Goal: Task Accomplishment & Management: Use online tool/utility

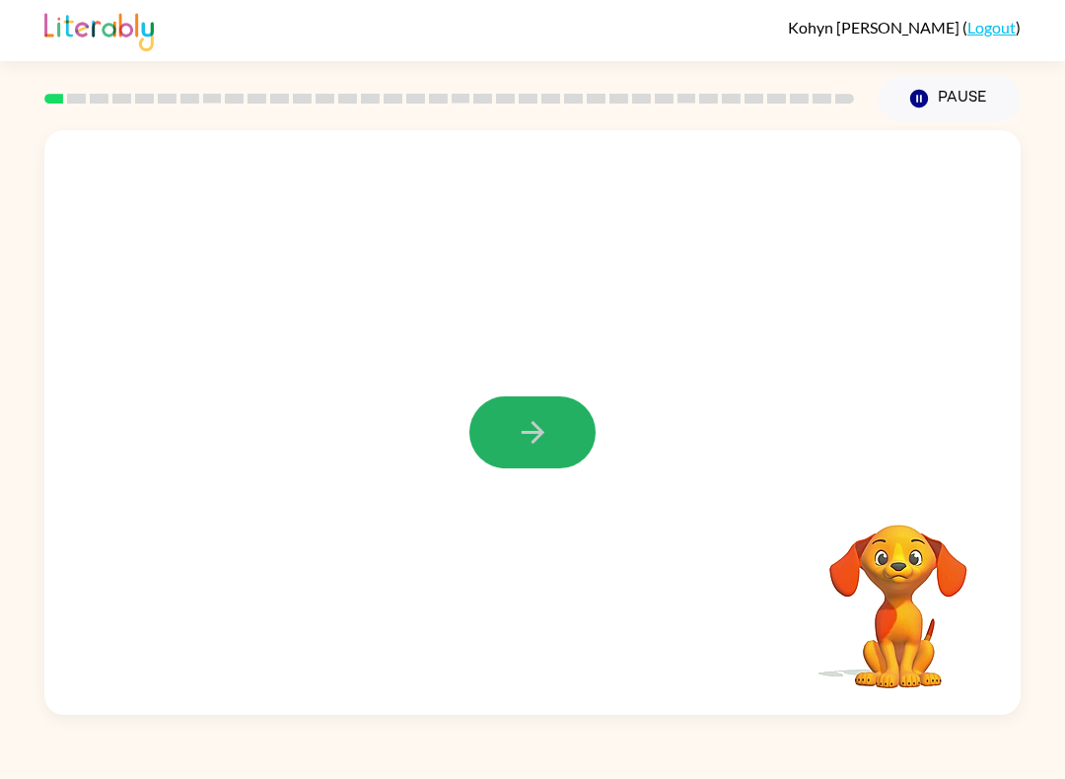
click at [528, 440] on icon "button" at bounding box center [533, 432] width 35 height 35
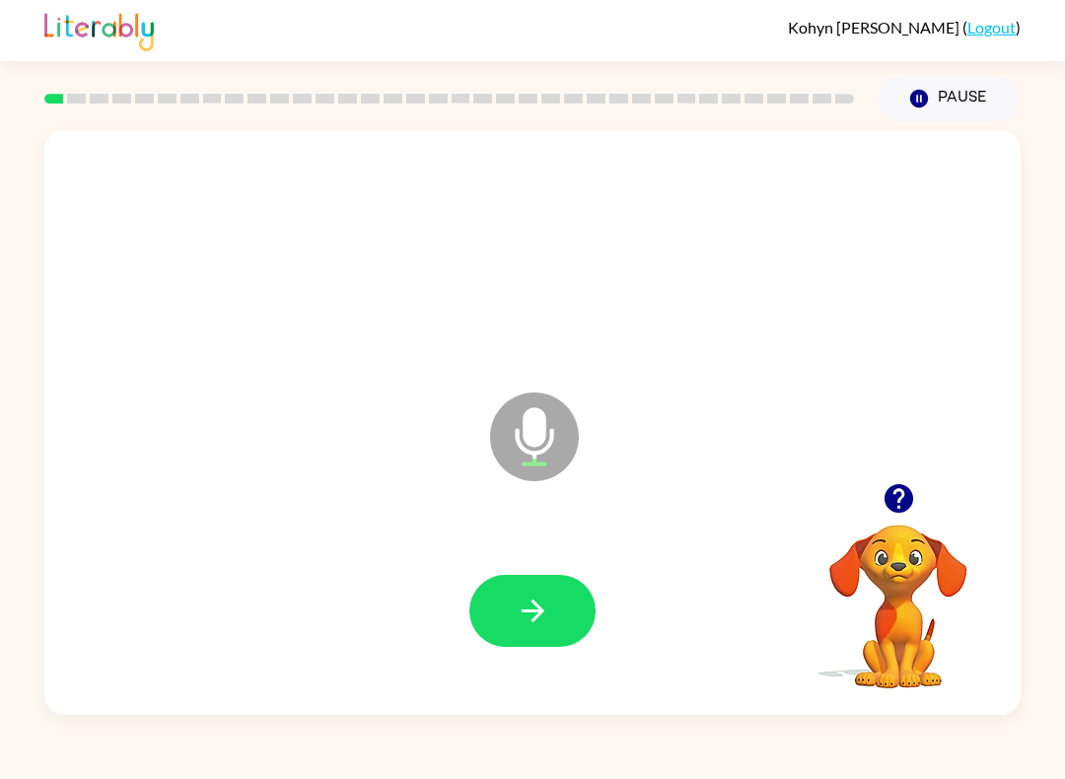
click at [572, 603] on button "button" at bounding box center [532, 611] width 126 height 72
click at [553, 607] on button "button" at bounding box center [532, 611] width 126 height 72
click at [543, 613] on icon "button" at bounding box center [533, 611] width 35 height 35
click at [552, 592] on button "button" at bounding box center [532, 611] width 126 height 72
click at [528, 610] on icon "button" at bounding box center [533, 611] width 35 height 35
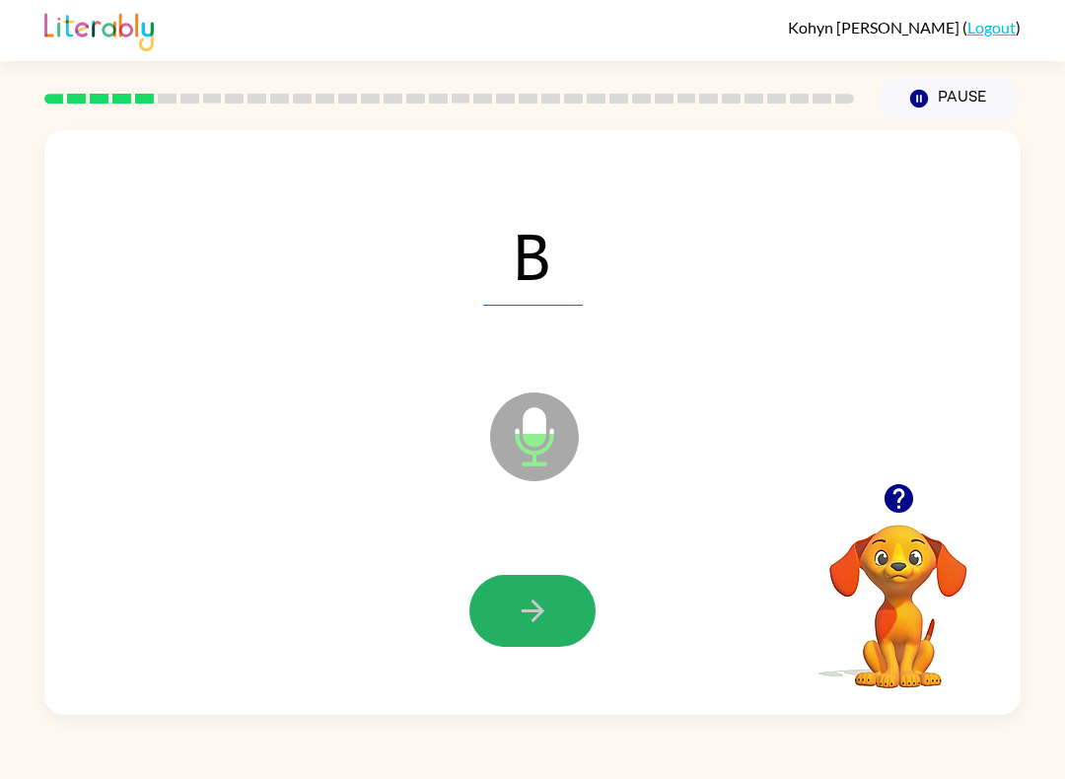
click at [566, 622] on button "button" at bounding box center [532, 611] width 126 height 72
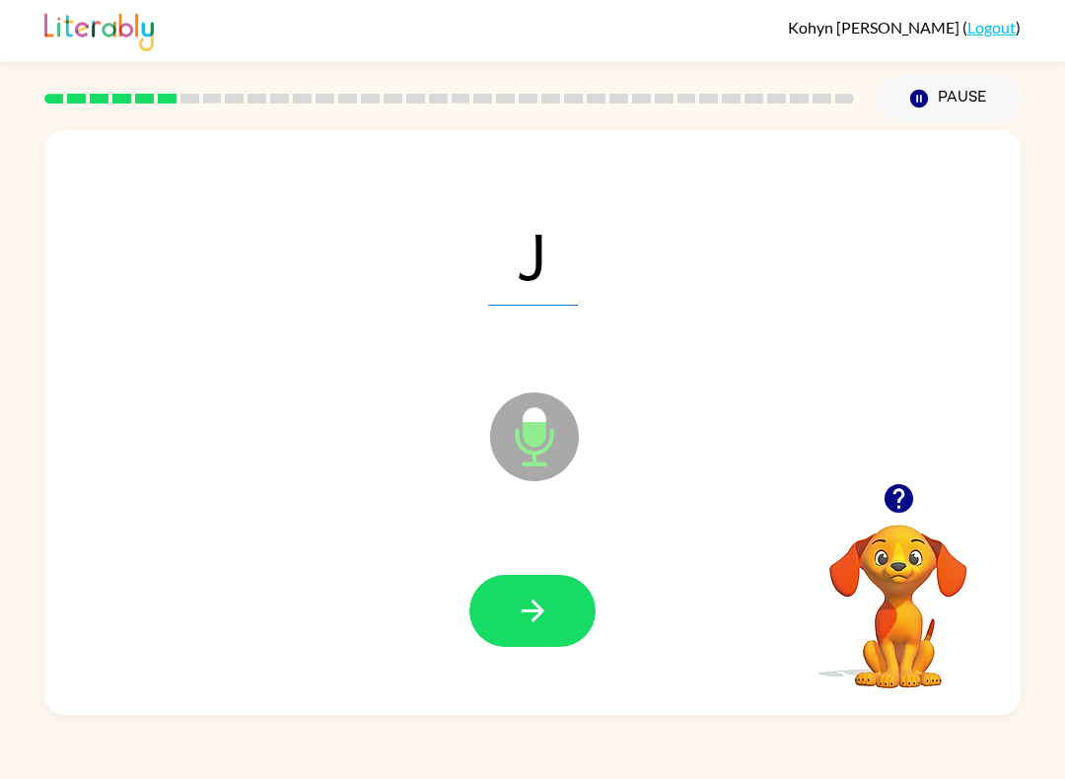
click at [512, 581] on button "button" at bounding box center [532, 611] width 126 height 72
click at [502, 606] on button "button" at bounding box center [532, 611] width 126 height 72
click at [527, 625] on icon "button" at bounding box center [533, 611] width 35 height 35
click at [541, 609] on icon "button" at bounding box center [532, 610] width 23 height 23
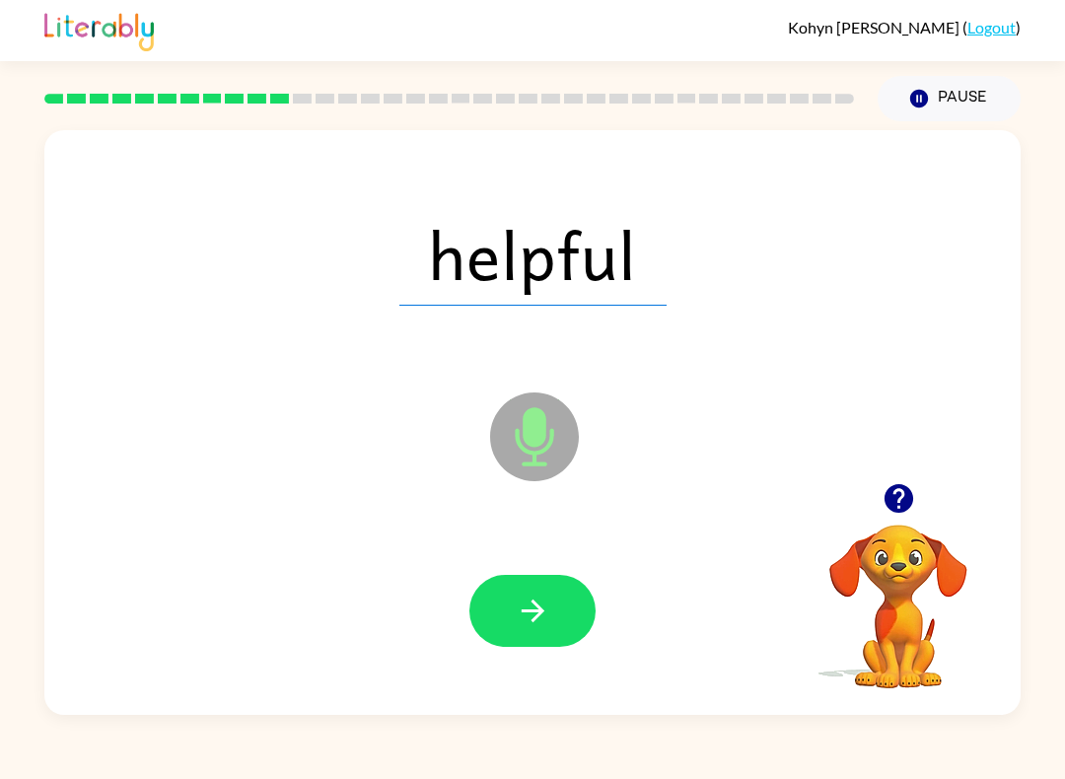
click at [545, 595] on icon "button" at bounding box center [533, 611] width 35 height 35
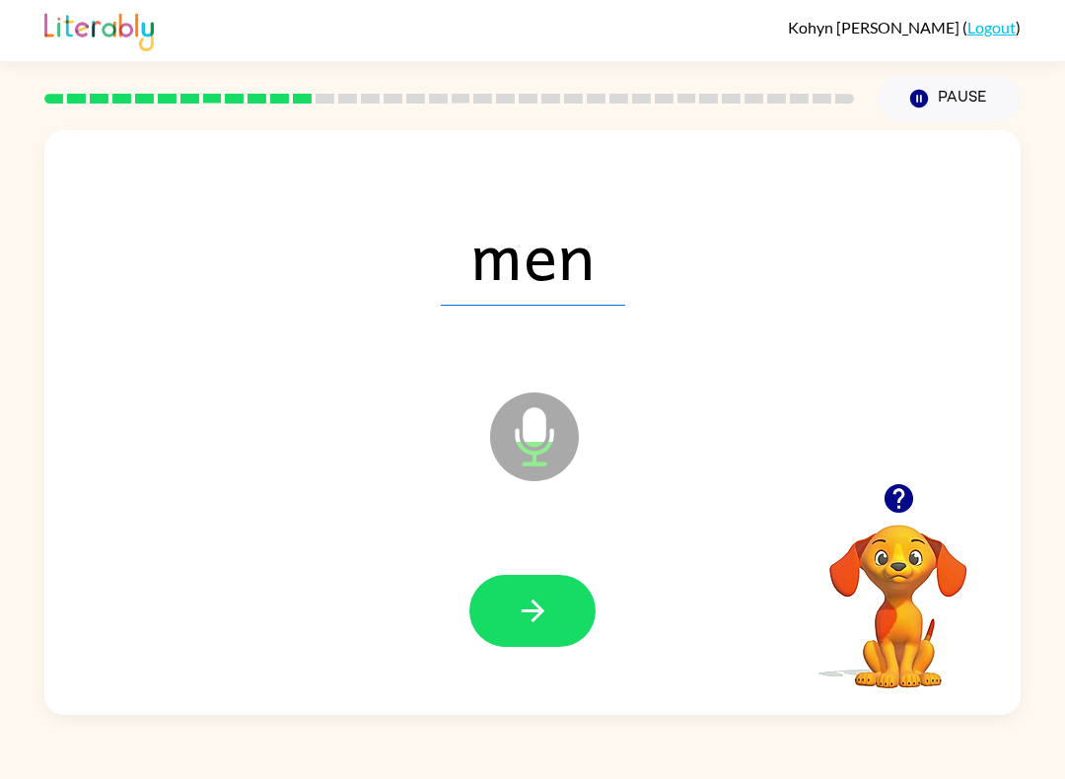
click at [550, 599] on button "button" at bounding box center [532, 611] width 126 height 72
click at [559, 625] on button "button" at bounding box center [532, 611] width 126 height 72
click at [516, 613] on icon "button" at bounding box center [533, 611] width 35 height 35
click at [523, 647] on button "button" at bounding box center [532, 611] width 126 height 72
click at [529, 613] on icon "button" at bounding box center [533, 611] width 35 height 35
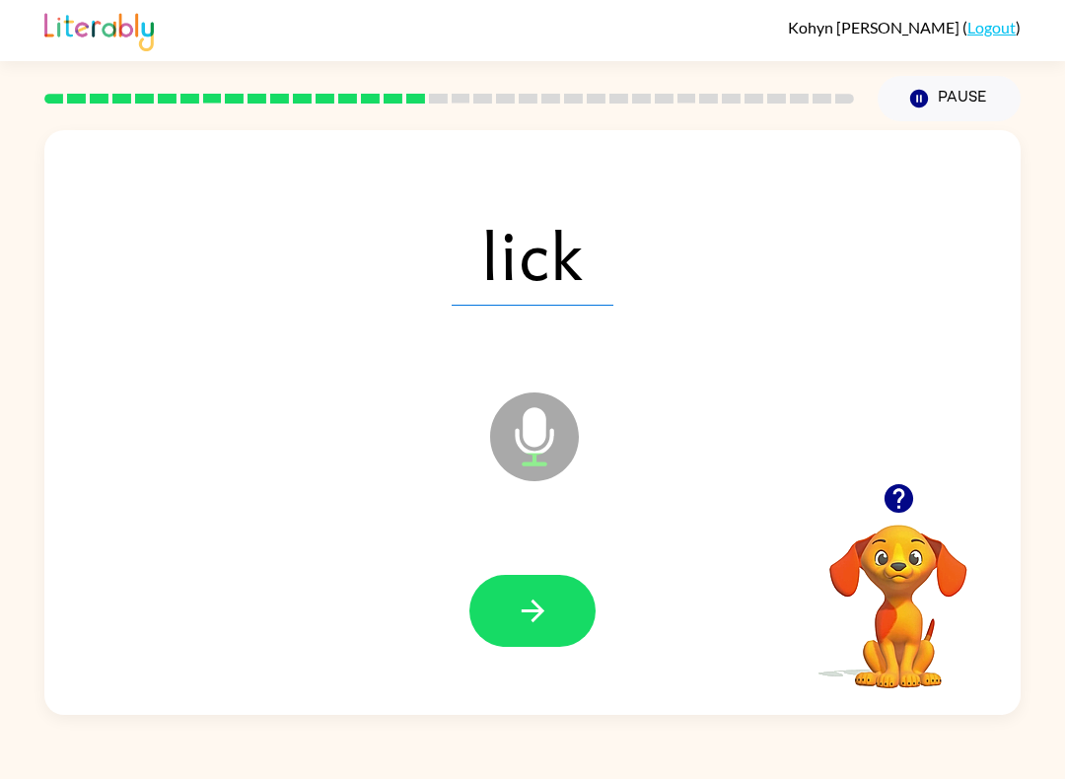
click at [557, 578] on button "button" at bounding box center [532, 611] width 126 height 72
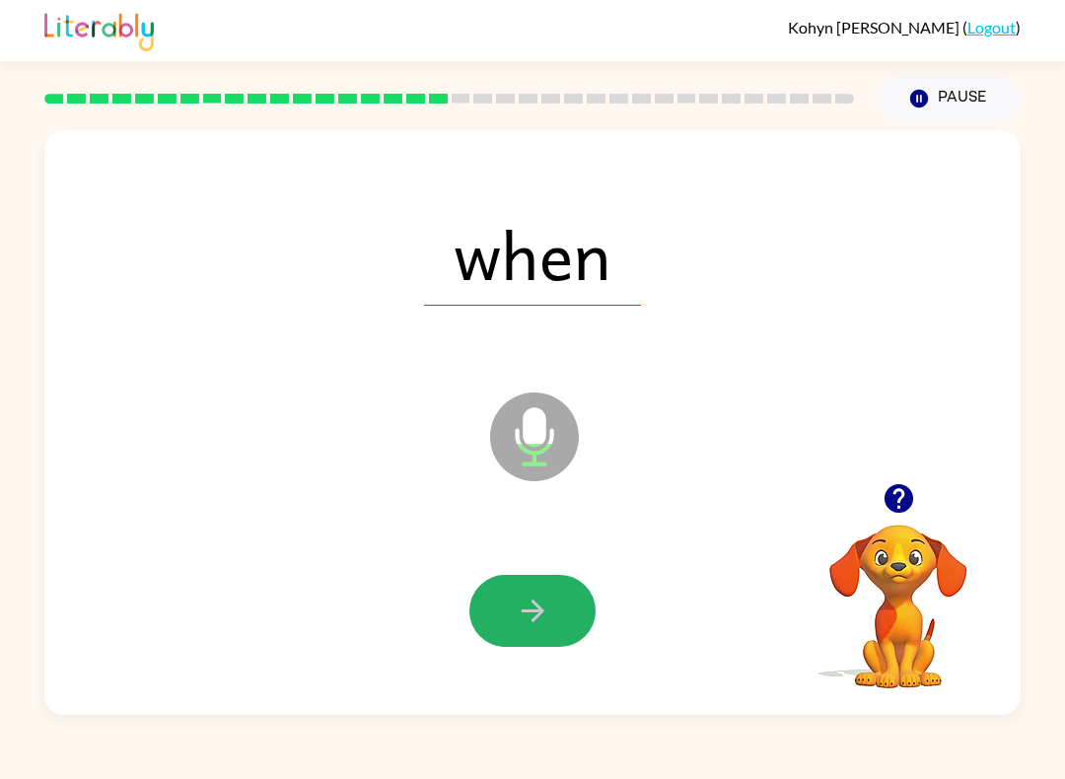
click at [572, 591] on button "button" at bounding box center [532, 611] width 126 height 72
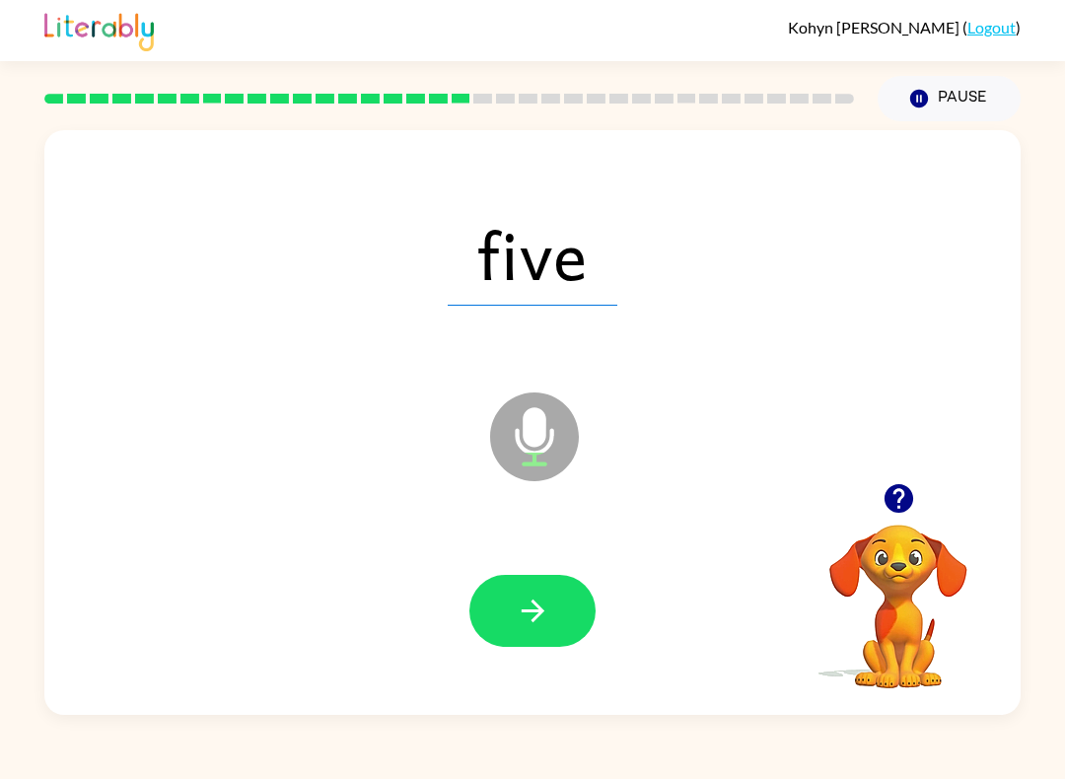
click at [567, 617] on button "button" at bounding box center [532, 611] width 126 height 72
click at [535, 609] on icon "button" at bounding box center [533, 611] width 35 height 35
click at [538, 600] on icon "button" at bounding box center [533, 611] width 35 height 35
click at [516, 610] on icon "button" at bounding box center [533, 611] width 35 height 35
click at [533, 595] on icon "button" at bounding box center [533, 611] width 35 height 35
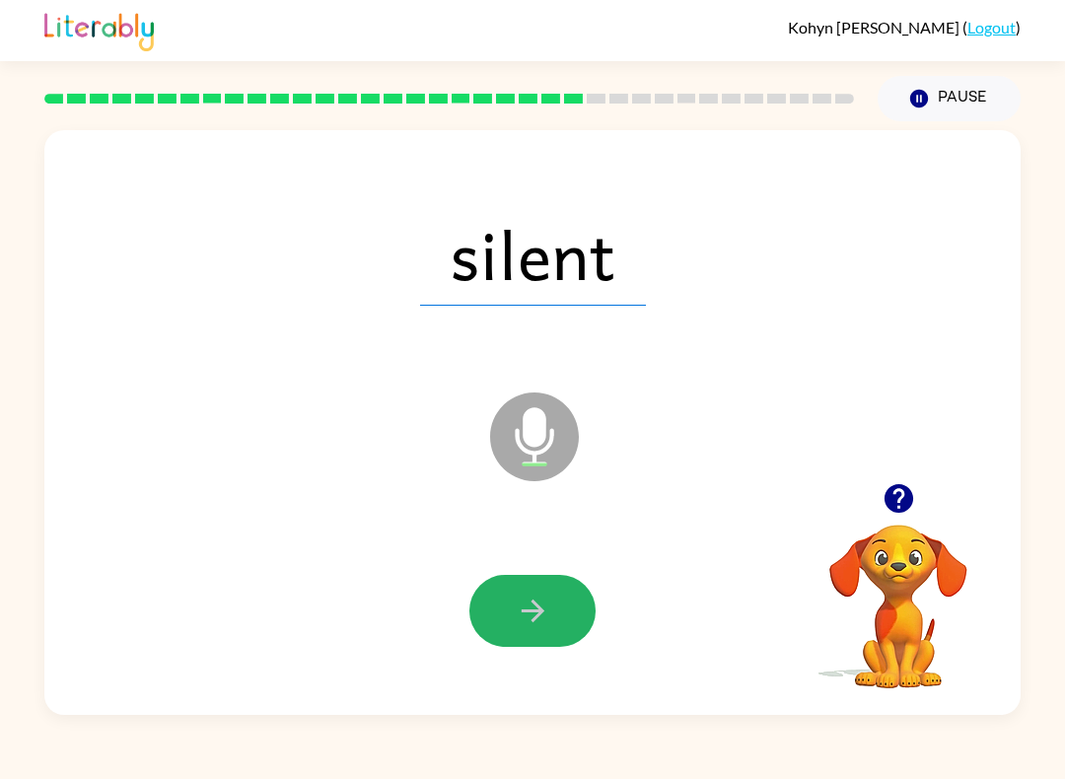
click at [535, 611] on icon "button" at bounding box center [532, 610] width 23 height 23
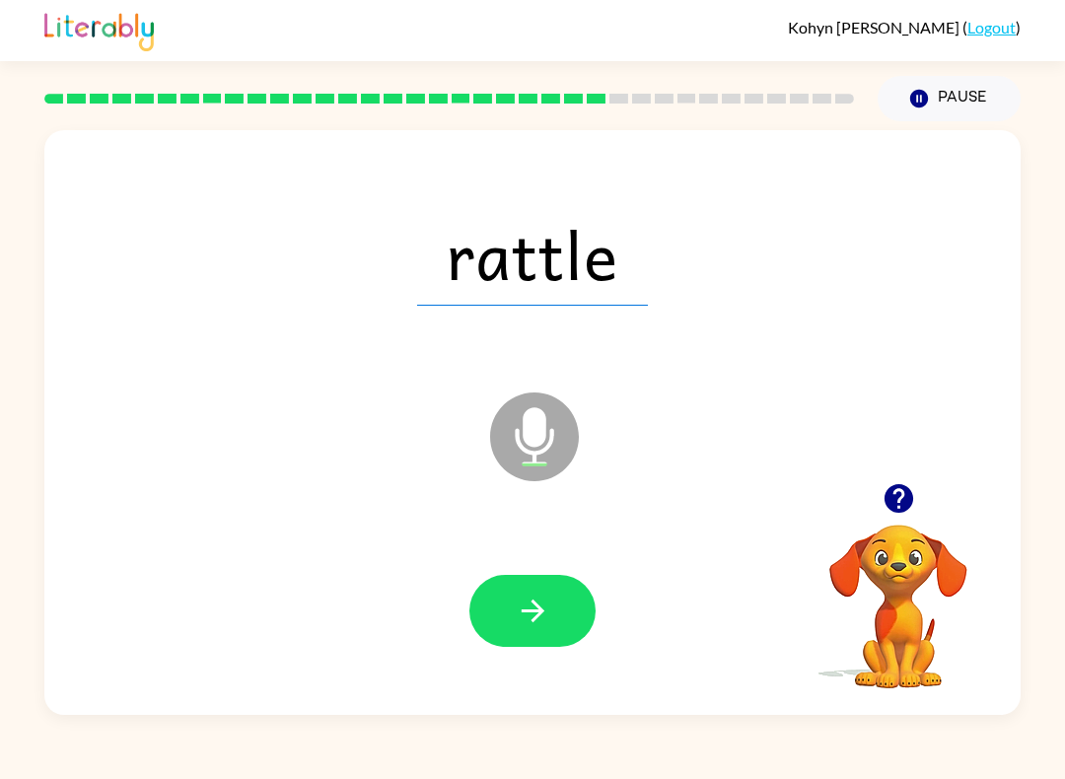
click at [547, 605] on icon "button" at bounding box center [533, 611] width 35 height 35
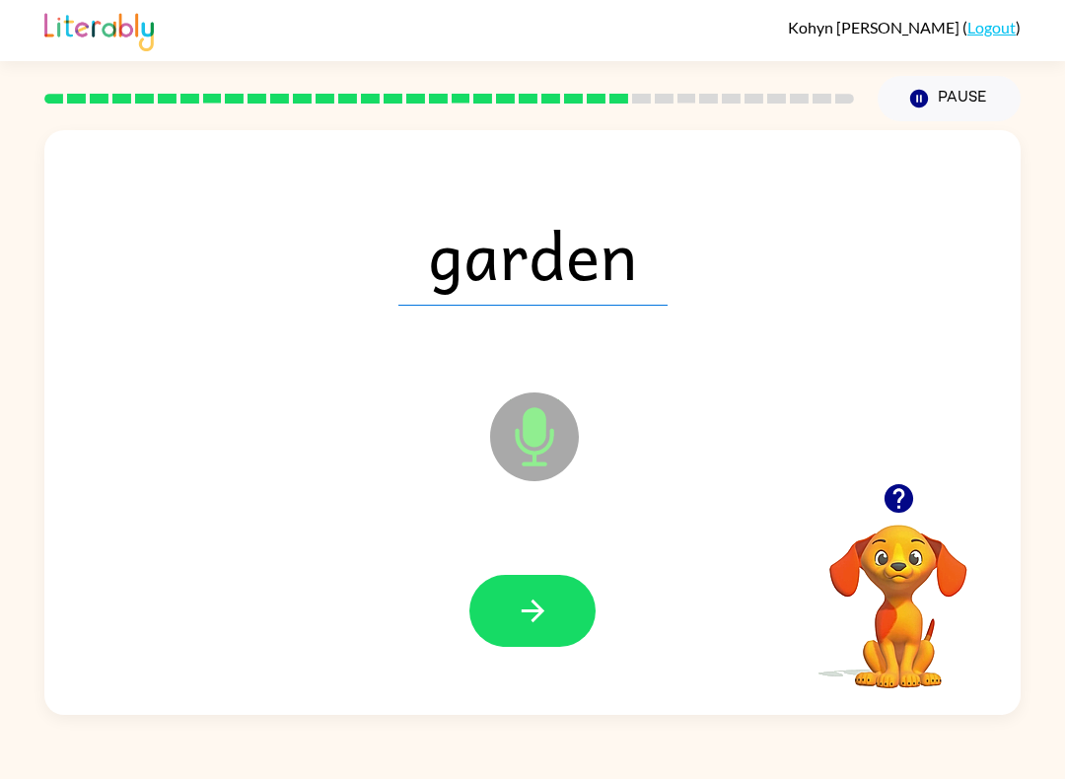
click at [525, 601] on icon "button" at bounding box center [533, 611] width 35 height 35
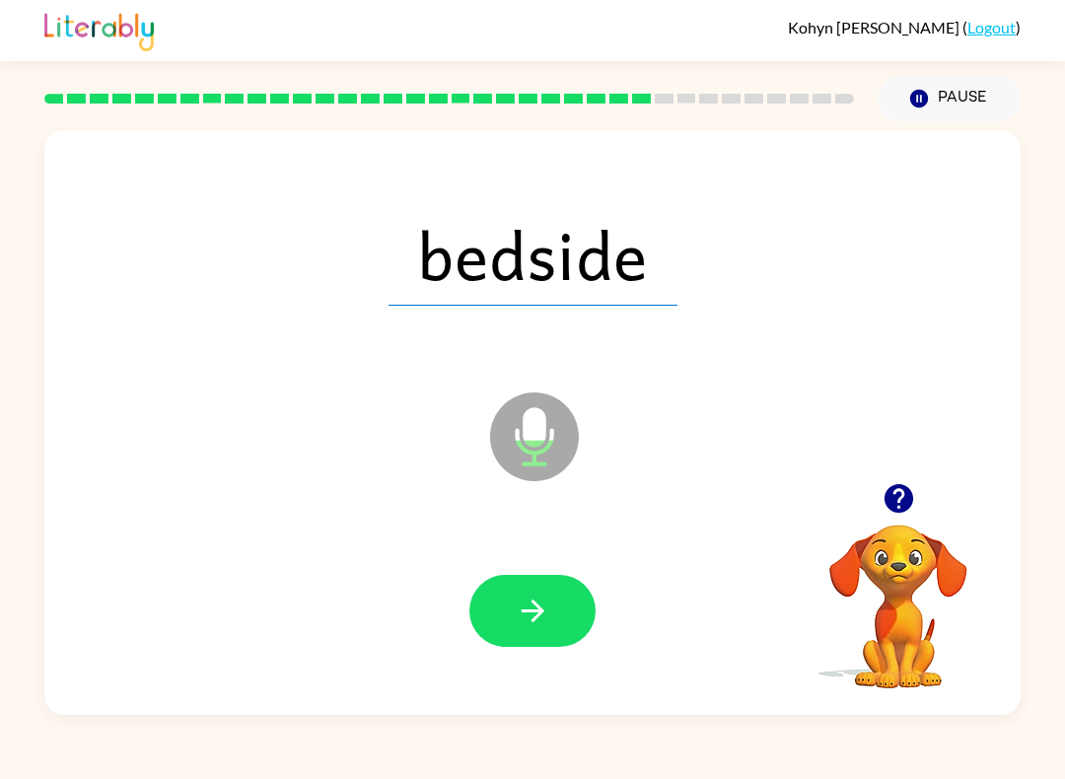
click at [554, 600] on button "button" at bounding box center [532, 611] width 126 height 72
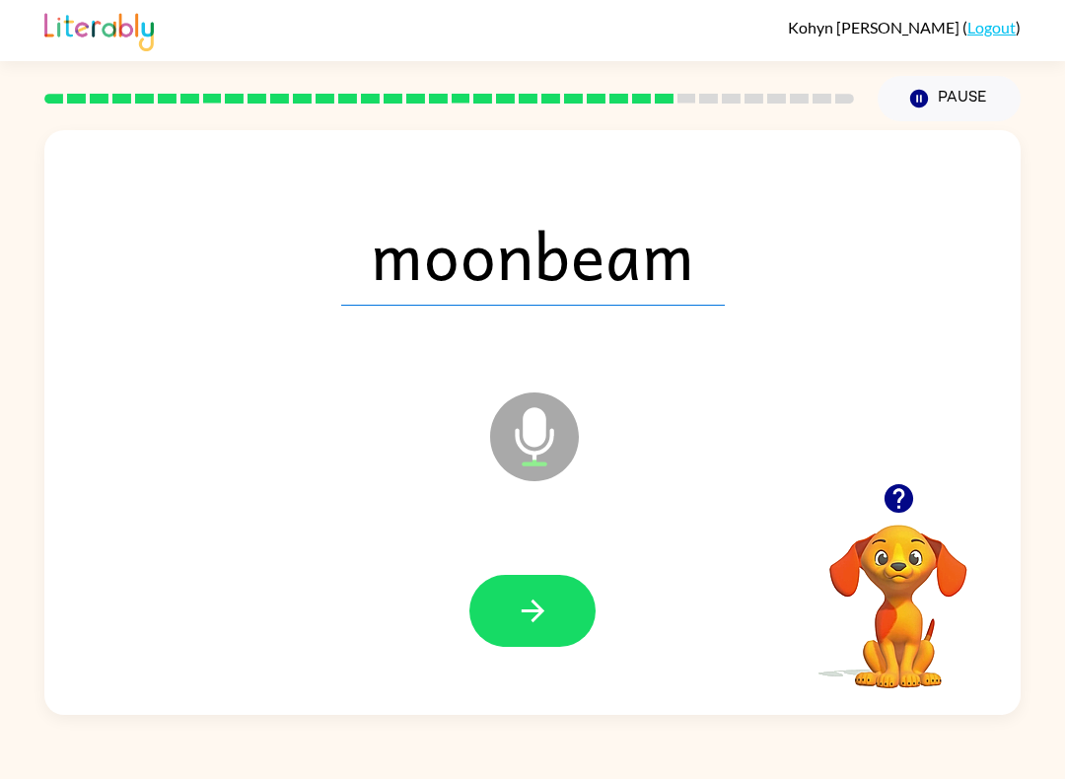
click at [542, 609] on icon "button" at bounding box center [533, 611] width 35 height 35
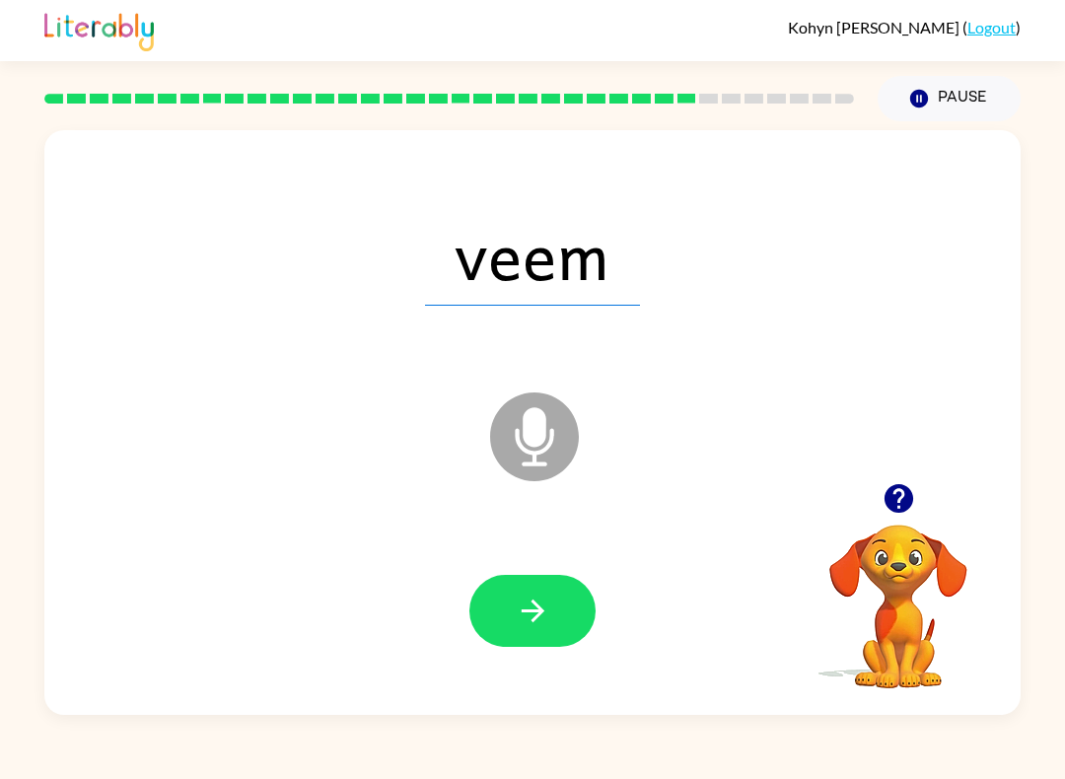
click at [541, 621] on icon "button" at bounding box center [533, 611] width 35 height 35
click at [527, 603] on icon "button" at bounding box center [533, 611] width 35 height 35
click at [499, 616] on button "button" at bounding box center [532, 611] width 126 height 72
click at [541, 616] on icon "button" at bounding box center [533, 611] width 35 height 35
click at [585, 627] on button "button" at bounding box center [532, 611] width 126 height 72
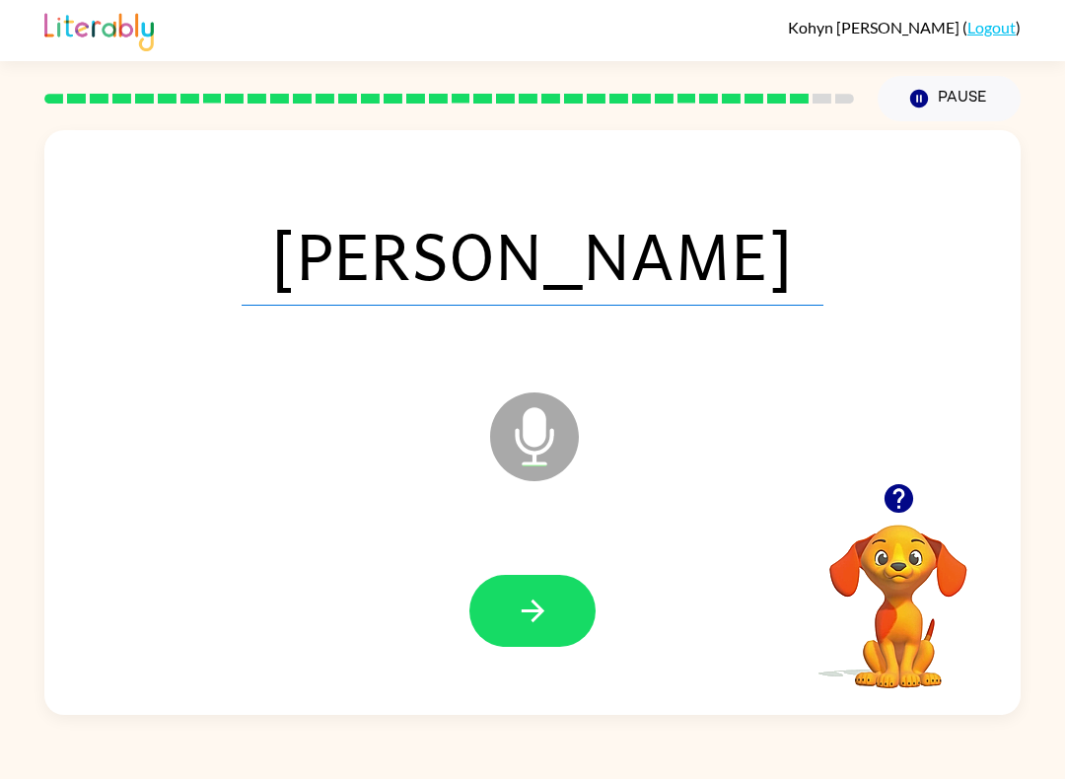
click at [537, 632] on button "button" at bounding box center [532, 611] width 126 height 72
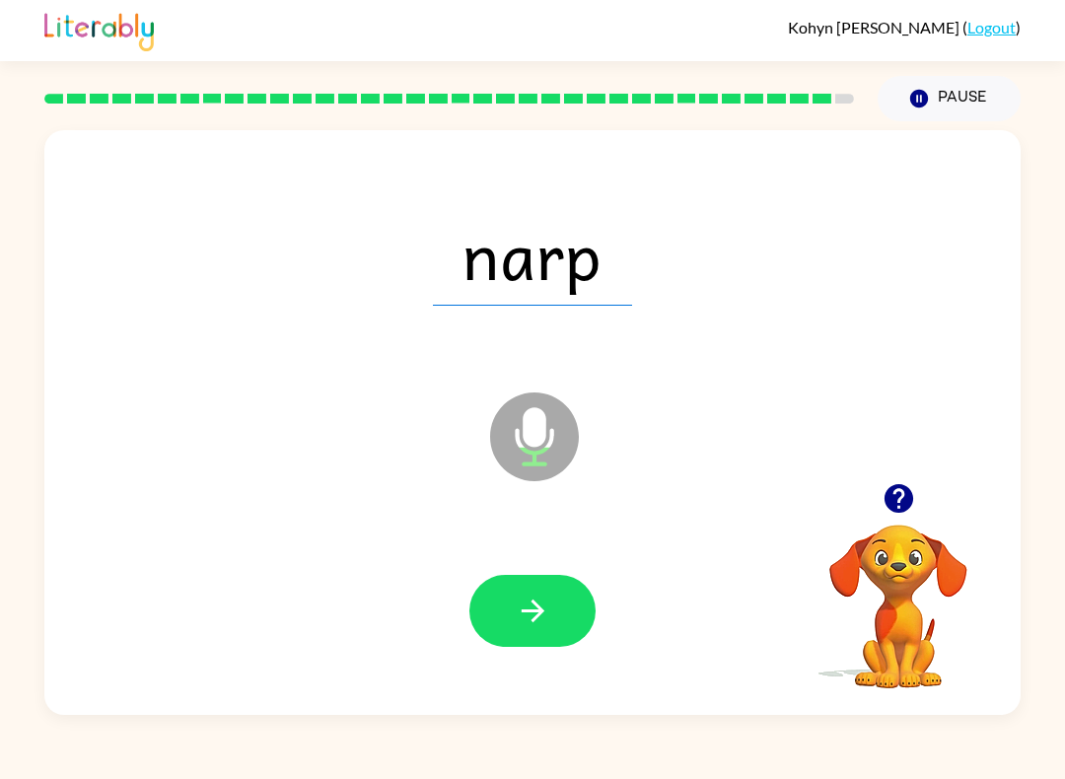
click at [510, 576] on button "button" at bounding box center [532, 611] width 126 height 72
